Goal: Task Accomplishment & Management: Complete application form

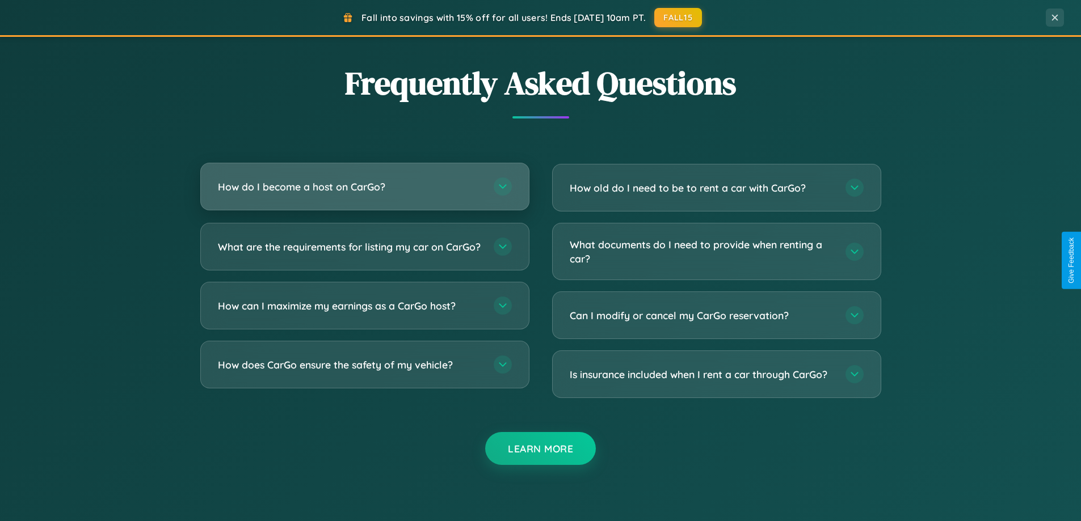
scroll to position [2183, 0]
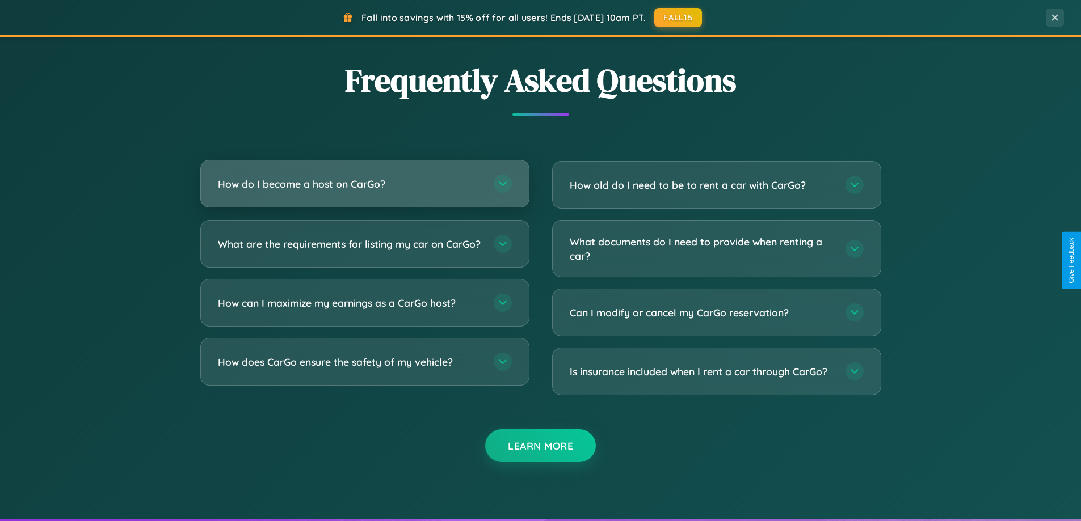
click at [364, 185] on h3 "How do I become a host on CarGo?" at bounding box center [350, 184] width 264 height 14
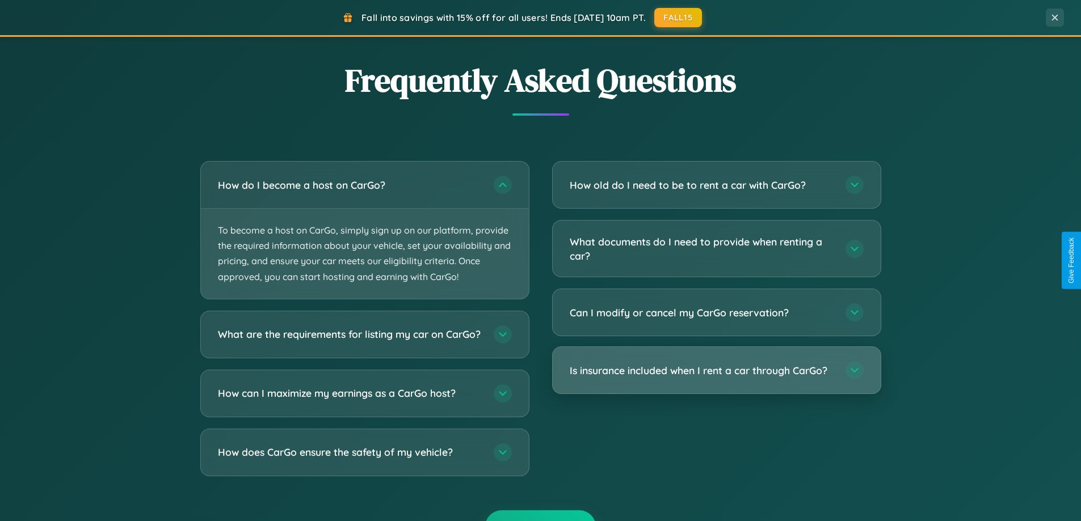
click at [716, 370] on h3 "Is insurance included when I rent a car through CarGo?" at bounding box center [702, 371] width 264 height 14
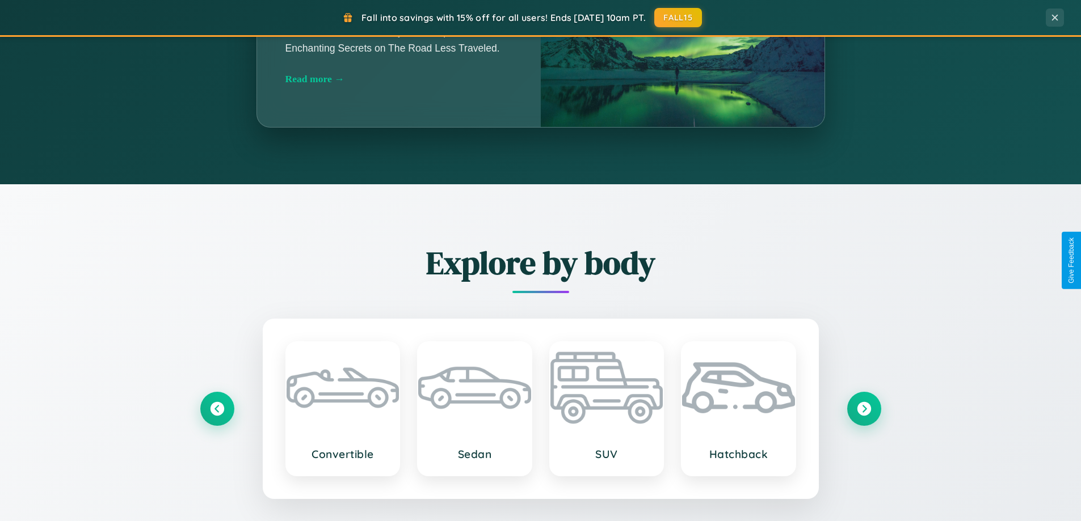
scroll to position [781, 0]
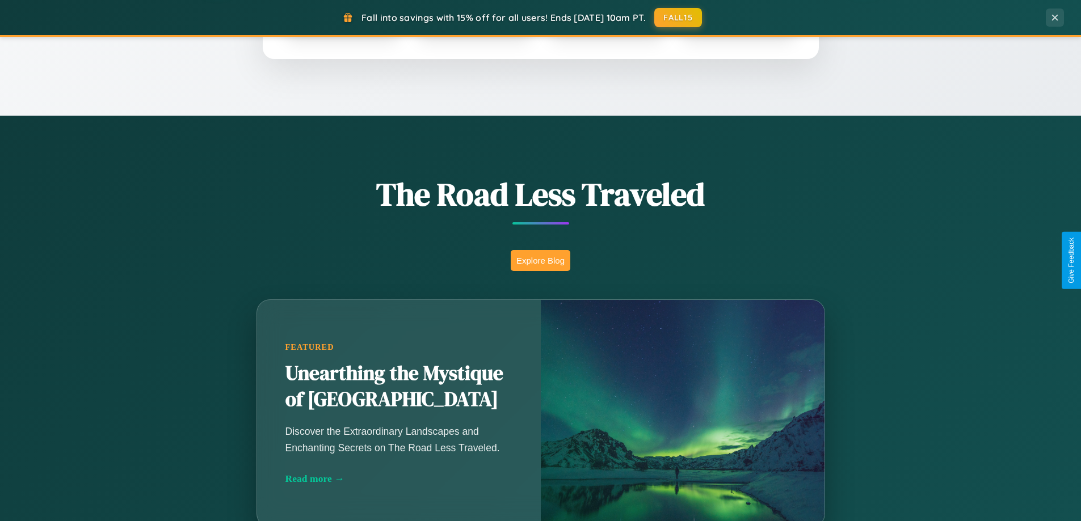
click at [540, 260] on button "Explore Blog" at bounding box center [541, 260] width 60 height 21
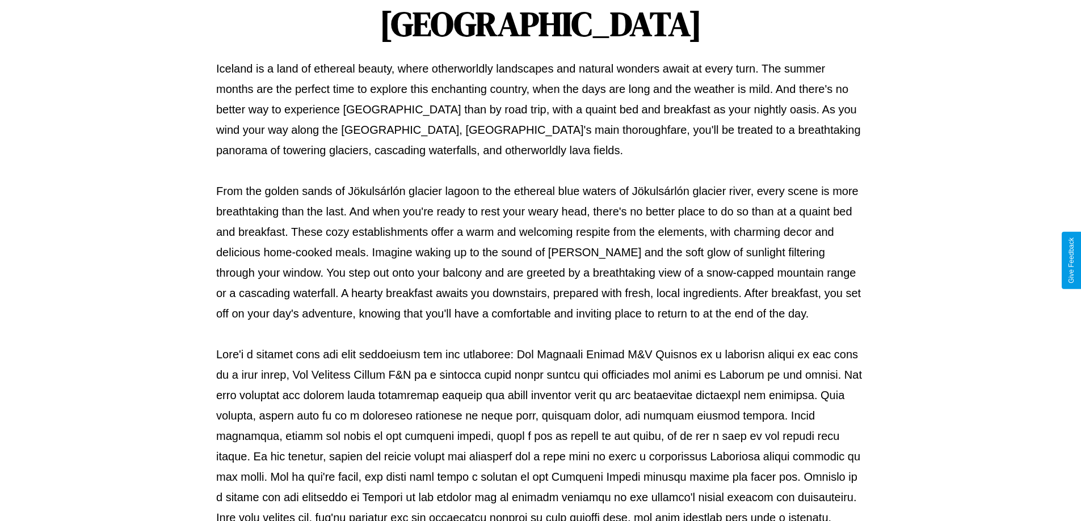
scroll to position [367, 0]
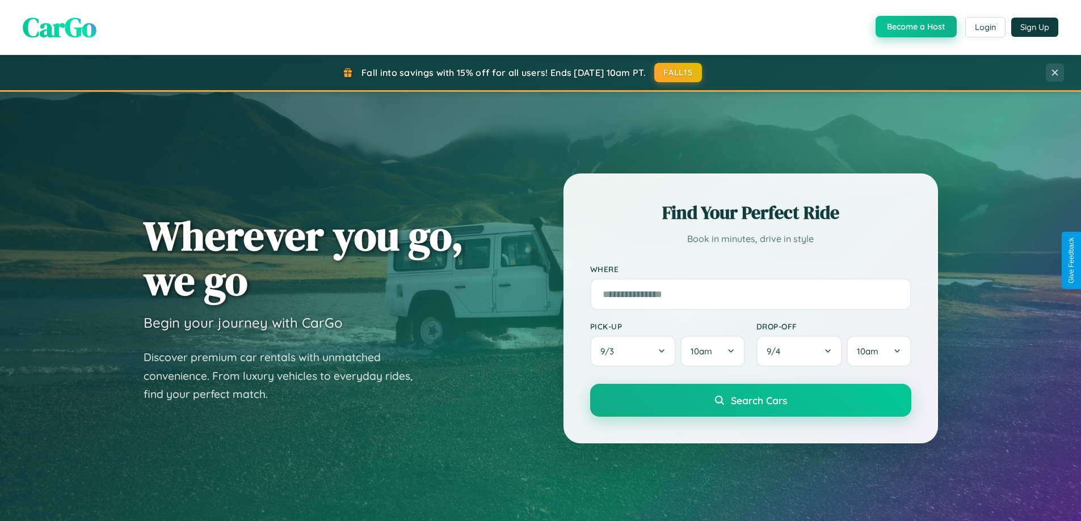
click at [914, 27] on button "Become a Host" at bounding box center [915, 27] width 81 height 22
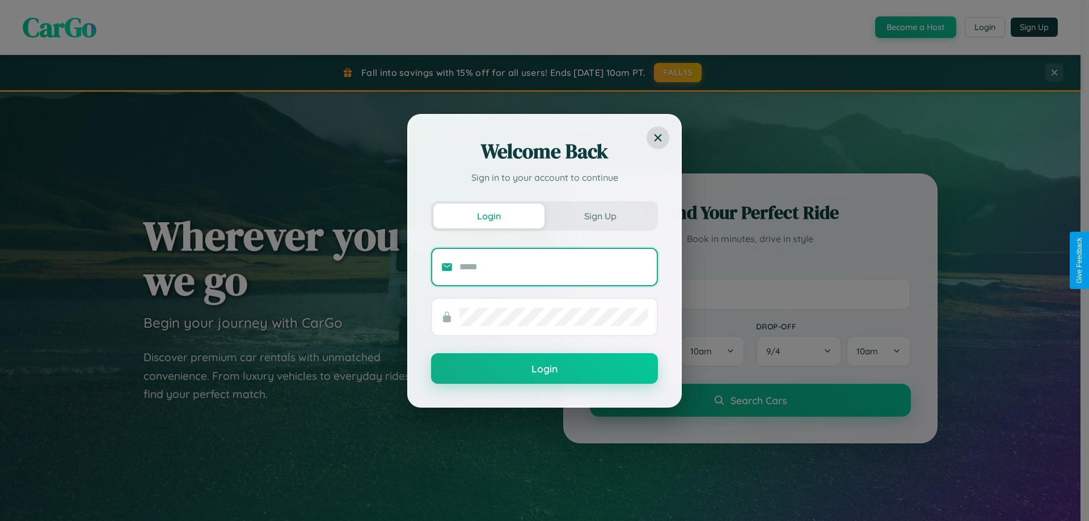
click at [554, 267] on input "text" at bounding box center [553, 267] width 188 height 18
type input "**********"
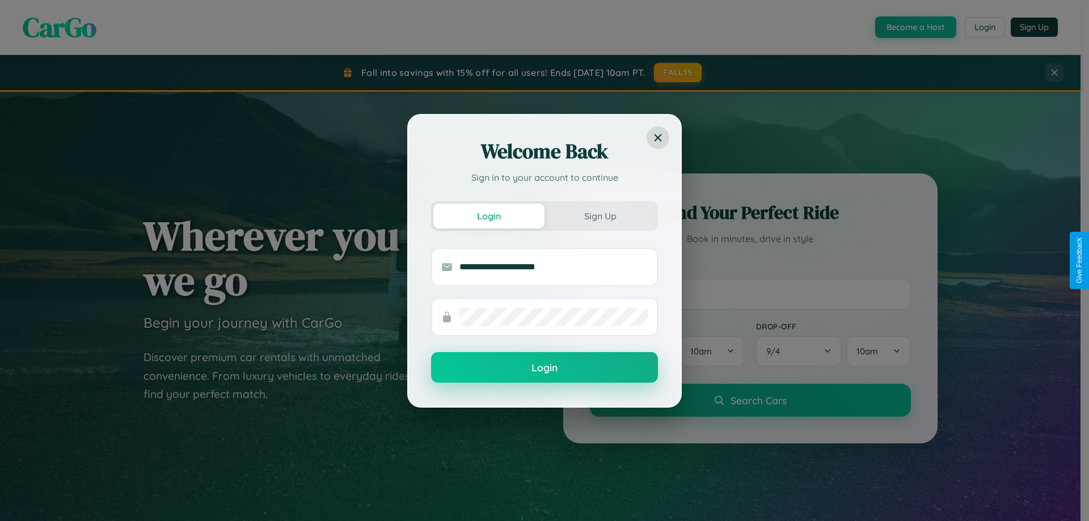
click at [545, 368] on button "Login" at bounding box center [544, 367] width 227 height 31
